Goal: Information Seeking & Learning: Learn about a topic

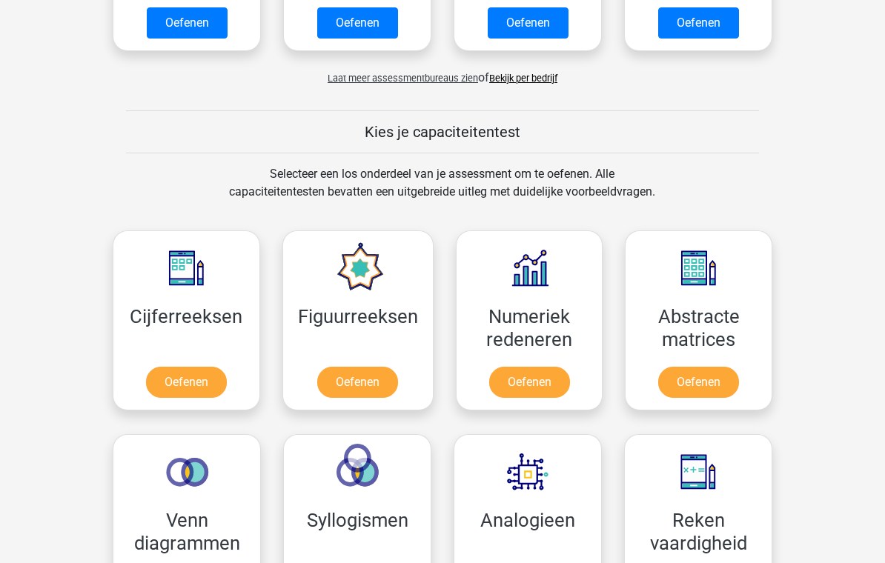
scroll to position [465, 0]
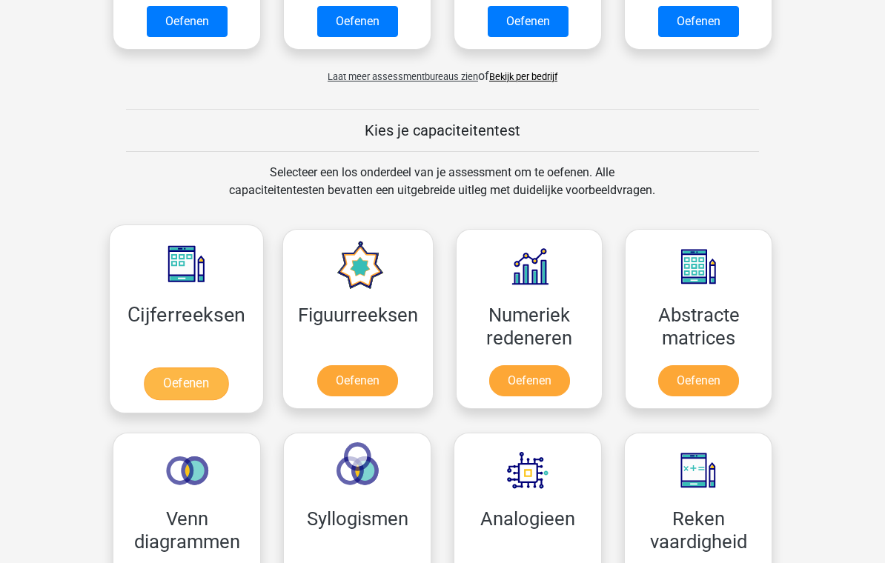
click at [222, 375] on link "Oefenen" at bounding box center [186, 384] width 84 height 33
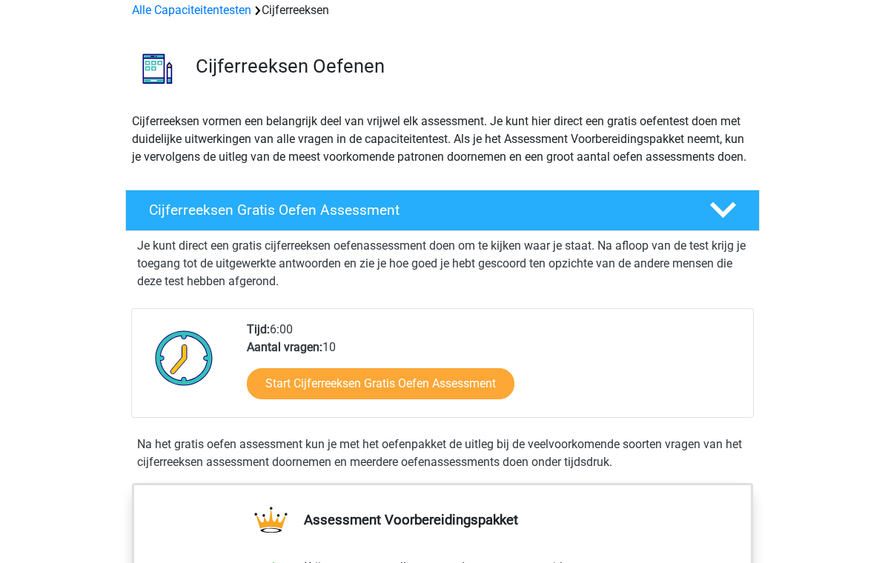
scroll to position [73, 0]
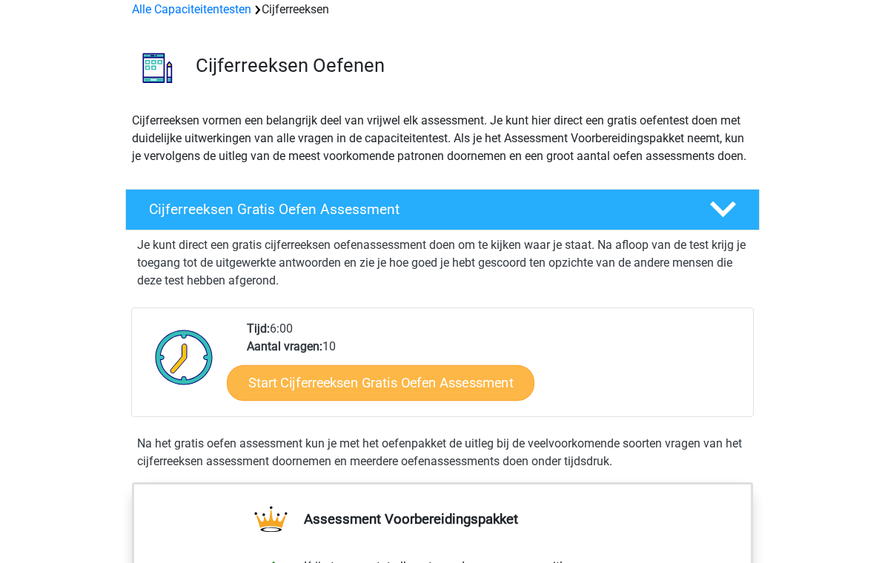
click at [476, 400] on link "Start Cijferreeksen Gratis Oefen Assessment" at bounding box center [381, 383] width 308 height 36
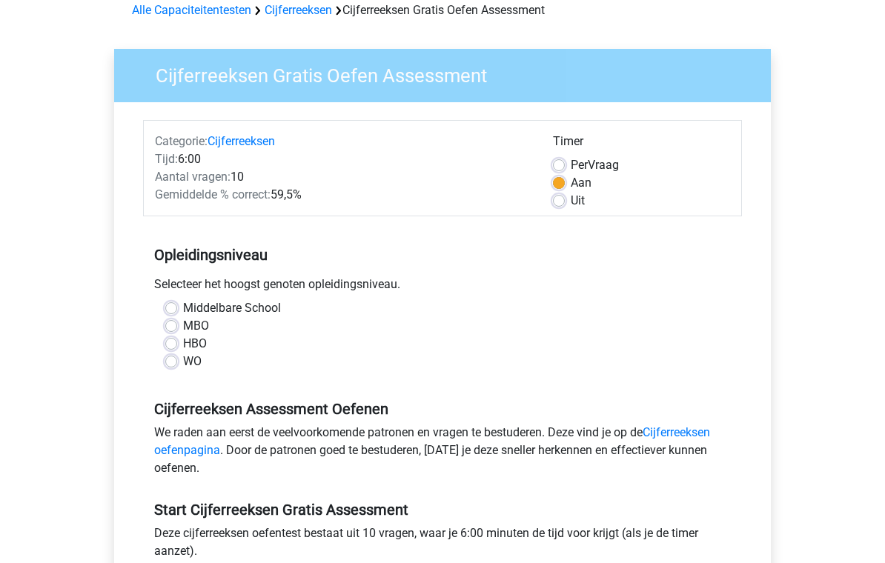
scroll to position [79, 0]
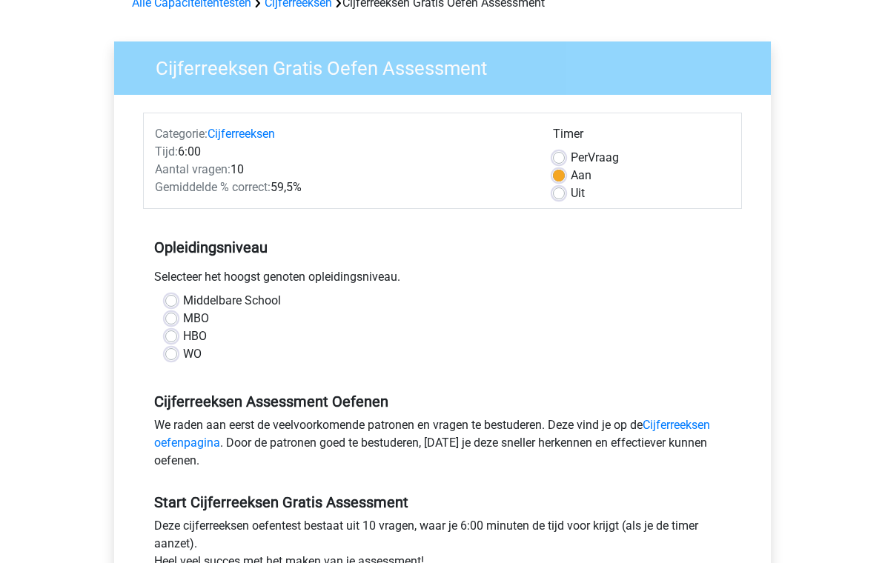
click at [187, 358] on label "WO" at bounding box center [192, 355] width 19 height 18
click at [177, 358] on input "WO" at bounding box center [171, 353] width 12 height 15
radio input "true"
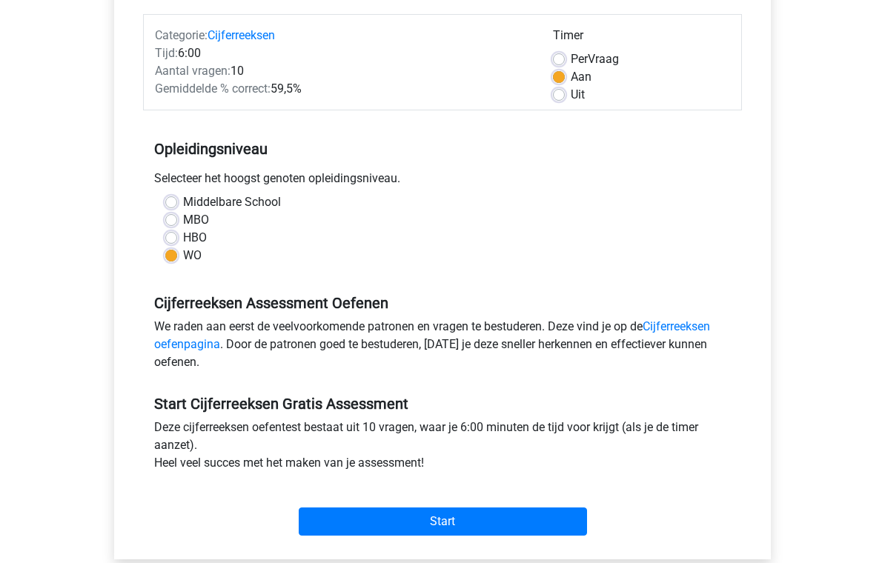
scroll to position [179, 0]
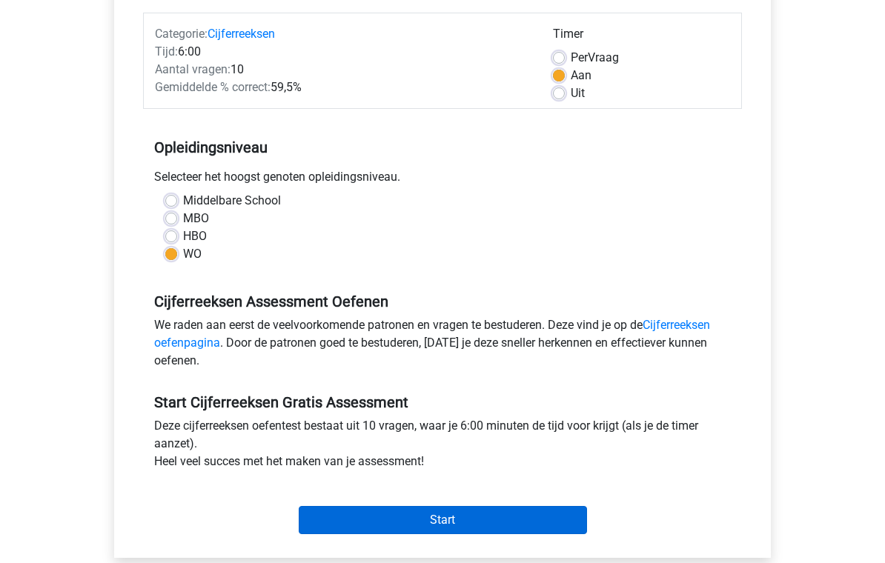
click at [513, 534] on input "Start" at bounding box center [443, 521] width 288 height 28
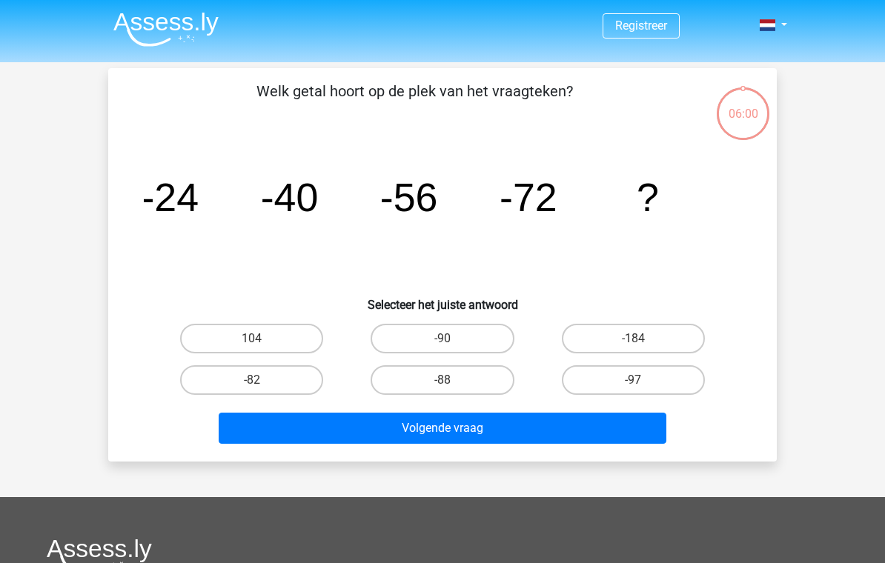
scroll to position [1, 0]
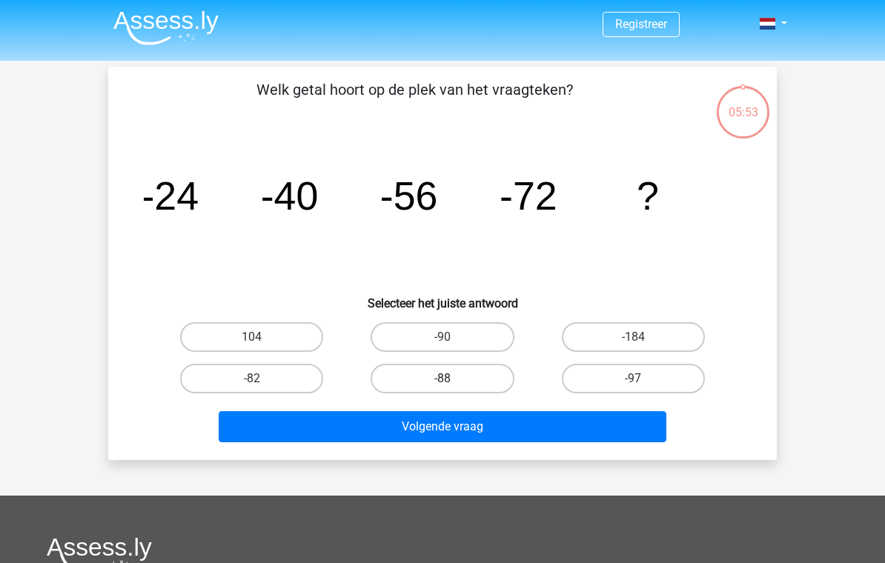
click at [462, 381] on label "-88" at bounding box center [441, 379] width 143 height 30
click at [452, 381] on input "-88" at bounding box center [447, 384] width 10 height 10
radio input "true"
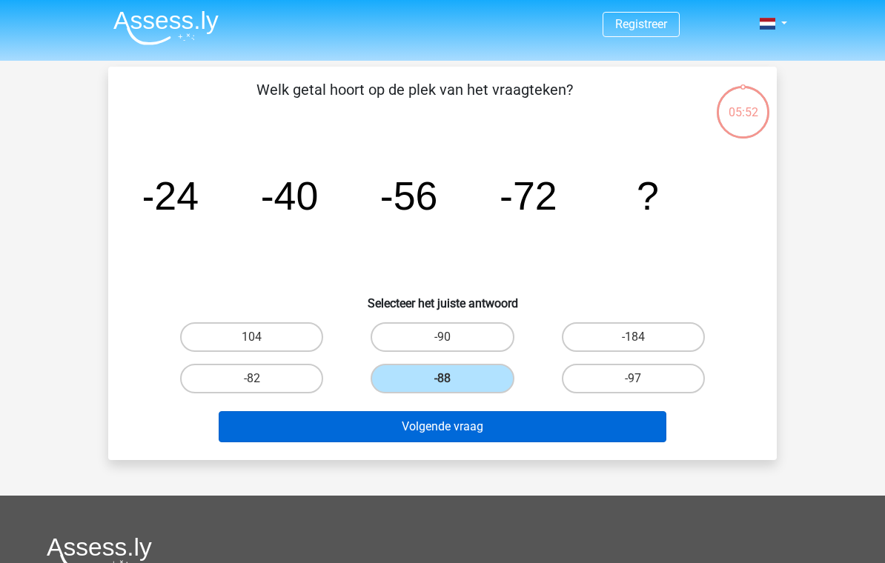
click at [502, 433] on button "Volgende vraag" at bounding box center [443, 426] width 448 height 31
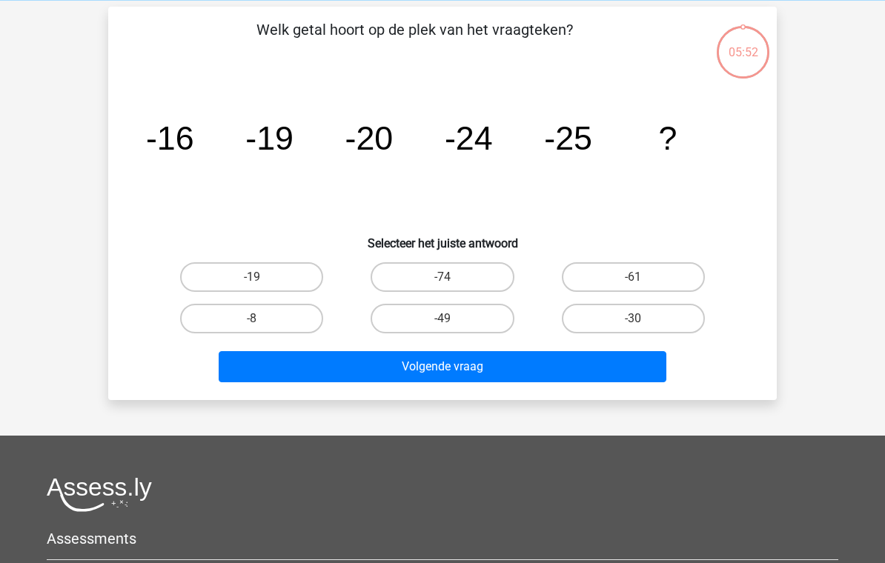
scroll to position [68, 0]
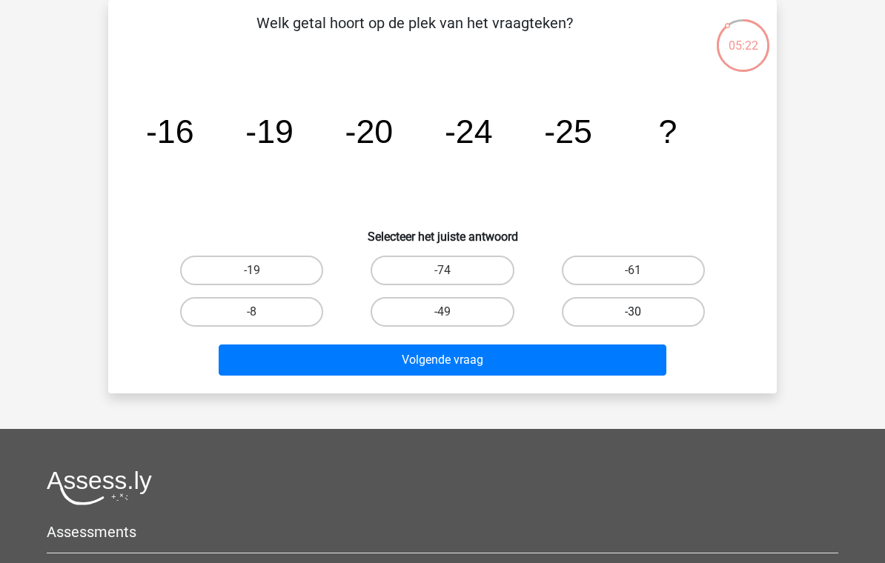
click at [645, 318] on label "-30" at bounding box center [633, 312] width 143 height 30
click at [642, 318] on input "-30" at bounding box center [638, 317] width 10 height 10
radio input "true"
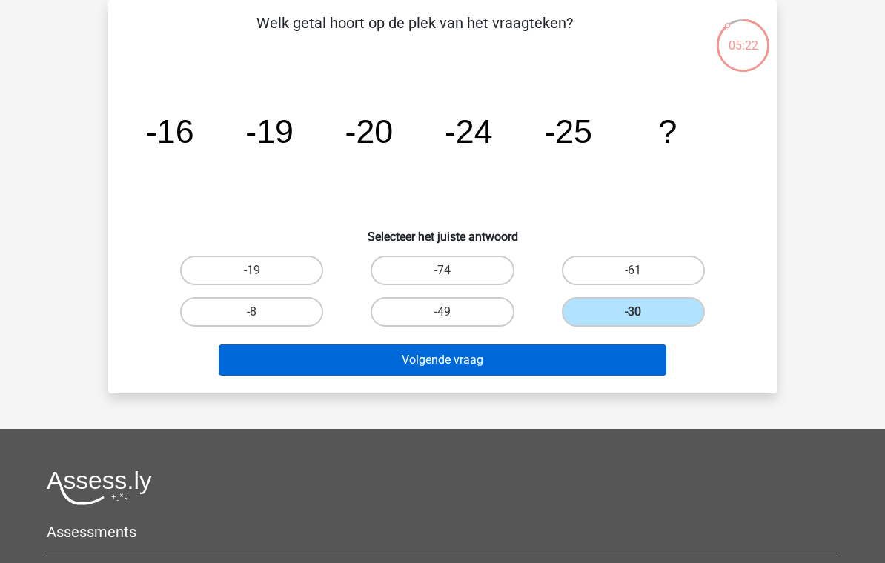
click at [626, 353] on button "Volgende vraag" at bounding box center [443, 360] width 448 height 31
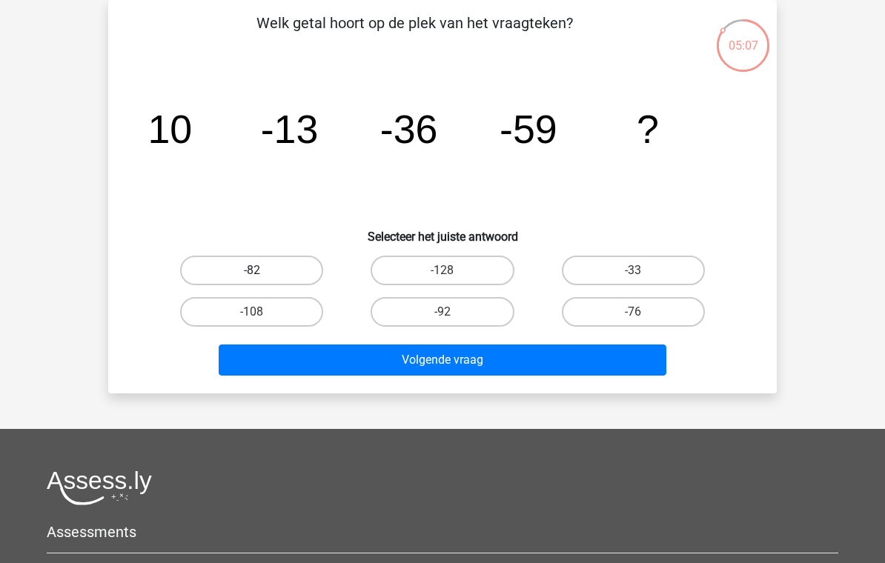
click at [274, 271] on label "-82" at bounding box center [251, 271] width 143 height 30
click at [262, 271] on input "-82" at bounding box center [257, 275] width 10 height 10
radio input "true"
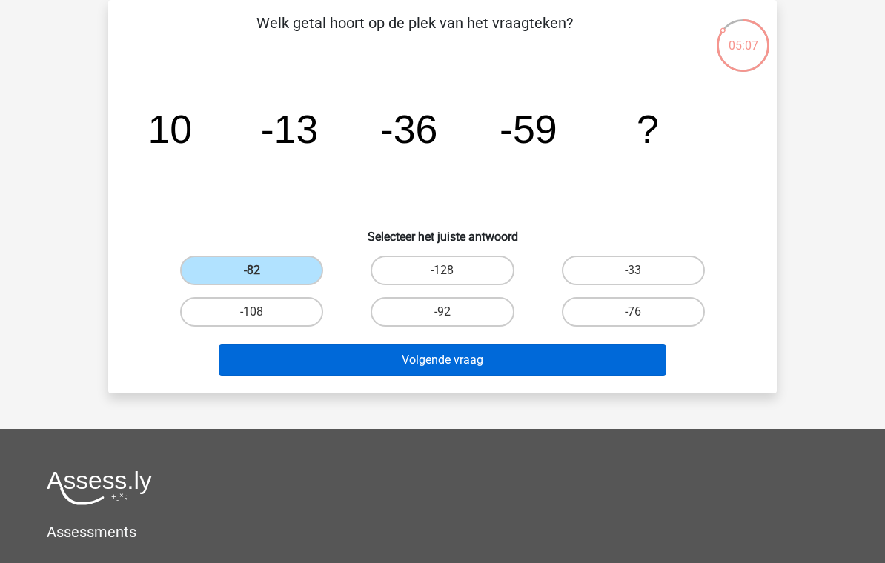
click at [453, 367] on button "Volgende vraag" at bounding box center [443, 360] width 448 height 31
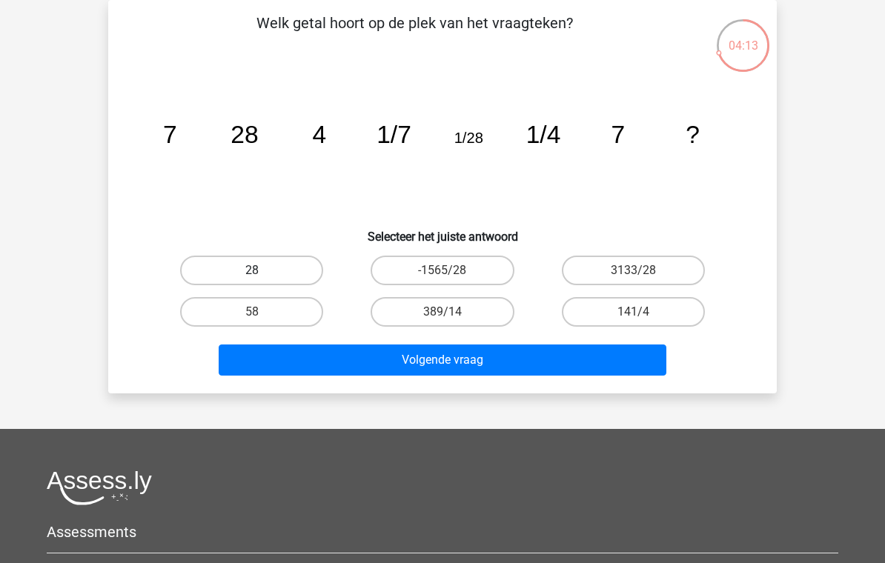
click at [276, 266] on label "28" at bounding box center [251, 271] width 143 height 30
click at [262, 270] on input "28" at bounding box center [257, 275] width 10 height 10
radio input "true"
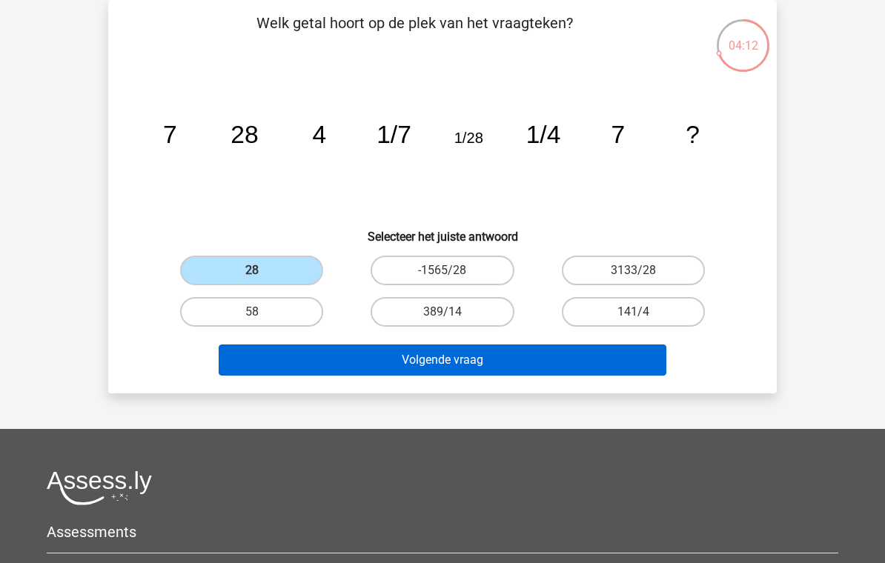
click at [457, 348] on button "Volgende vraag" at bounding box center [443, 360] width 448 height 31
